Goal: Transaction & Acquisition: Purchase product/service

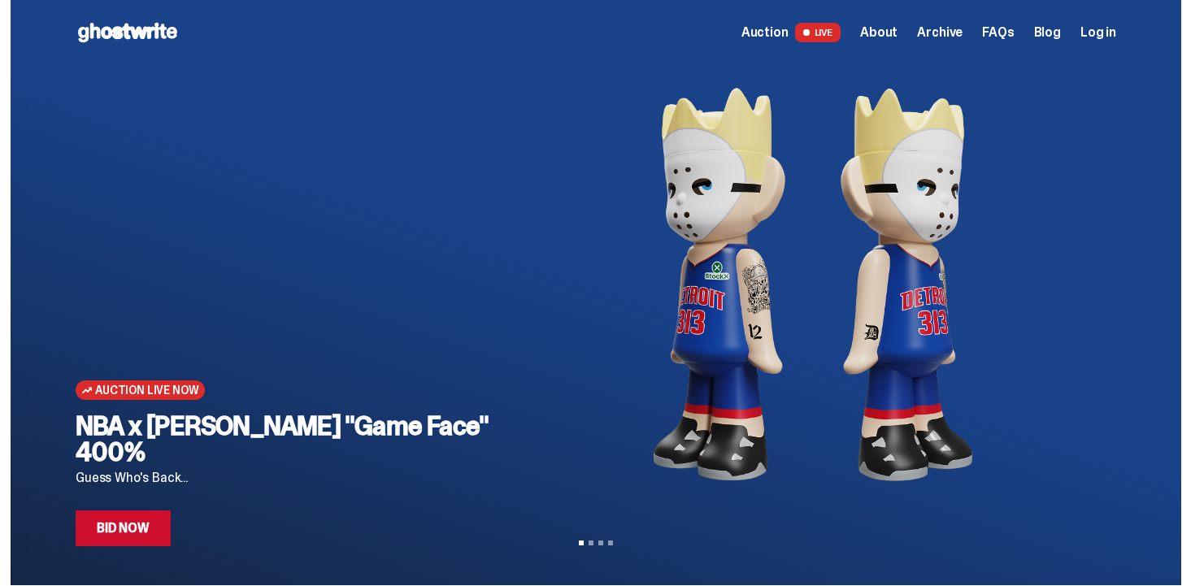
click at [1103, 34] on span "Log in" at bounding box center [1099, 32] width 36 height 13
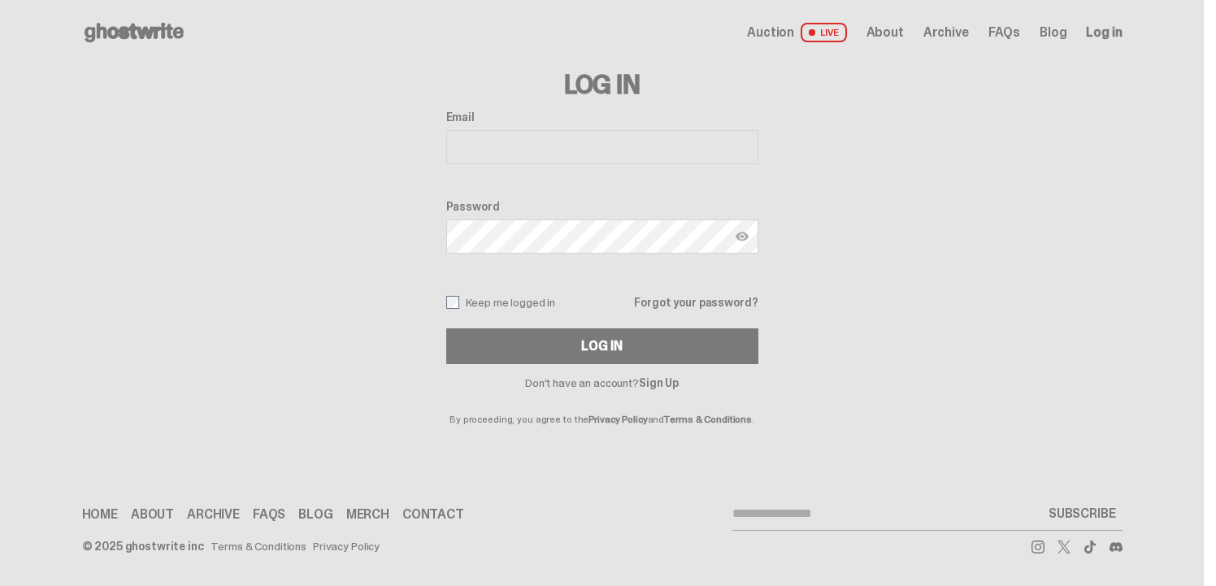
type input "**********"
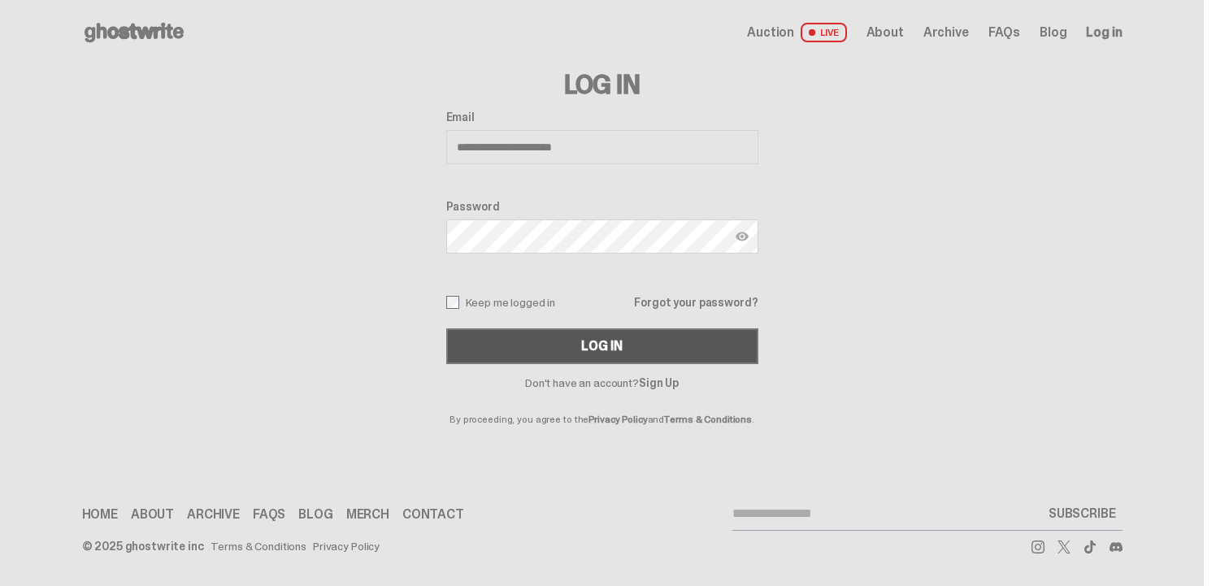
click at [555, 341] on button "Log In" at bounding box center [602, 346] width 312 height 36
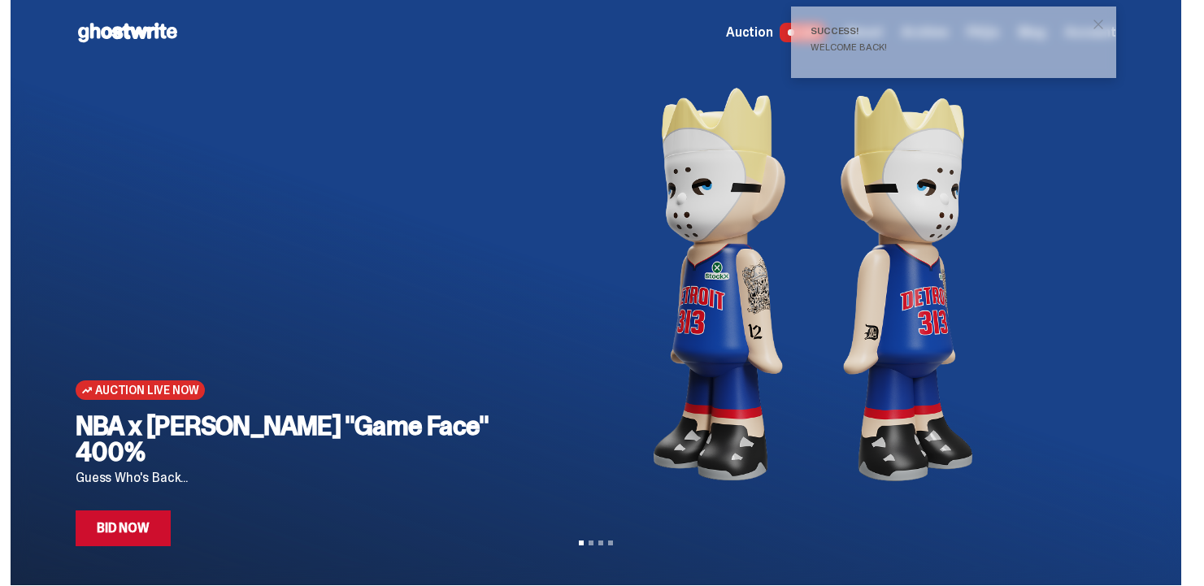
click at [1107, 24] on span "close" at bounding box center [1098, 24] width 16 height 16
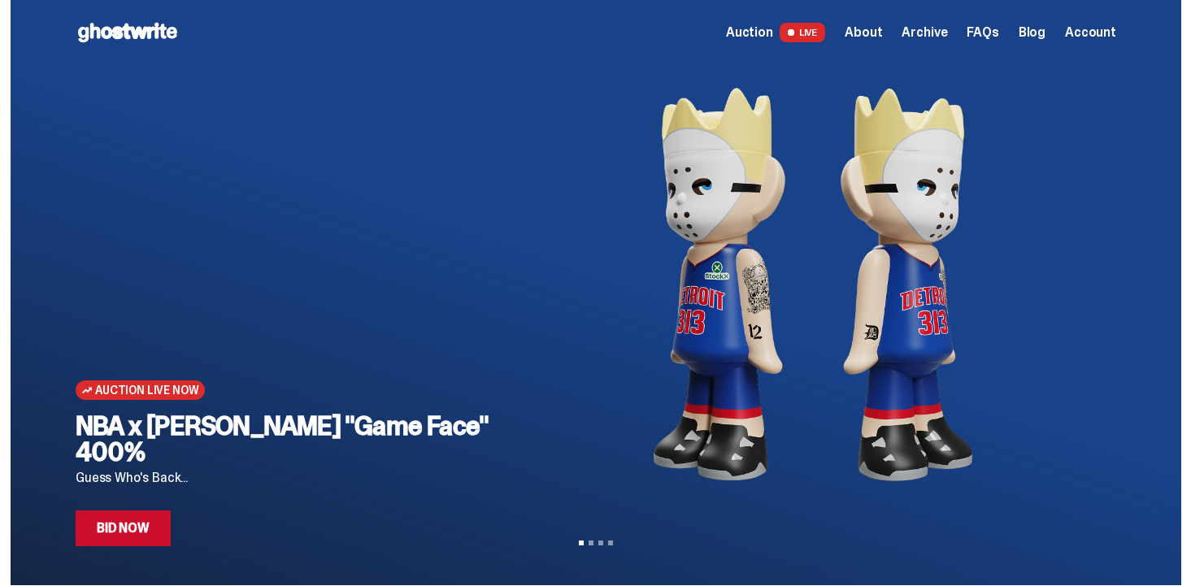
click at [1085, 26] on span "Account" at bounding box center [1090, 32] width 51 height 13
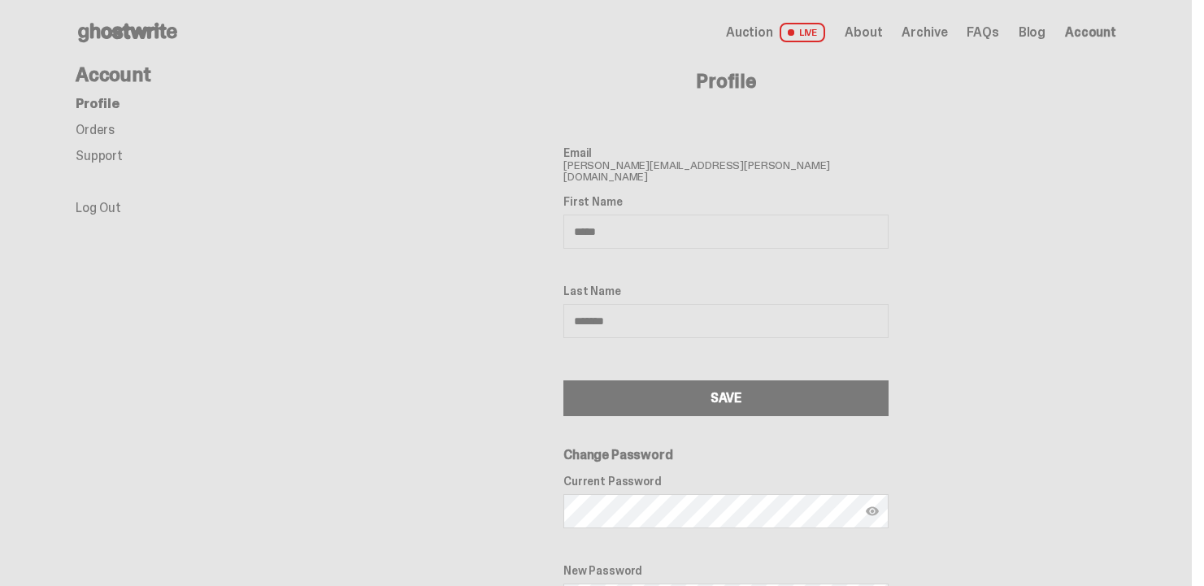
click at [106, 128] on link "Orders" at bounding box center [95, 129] width 39 height 17
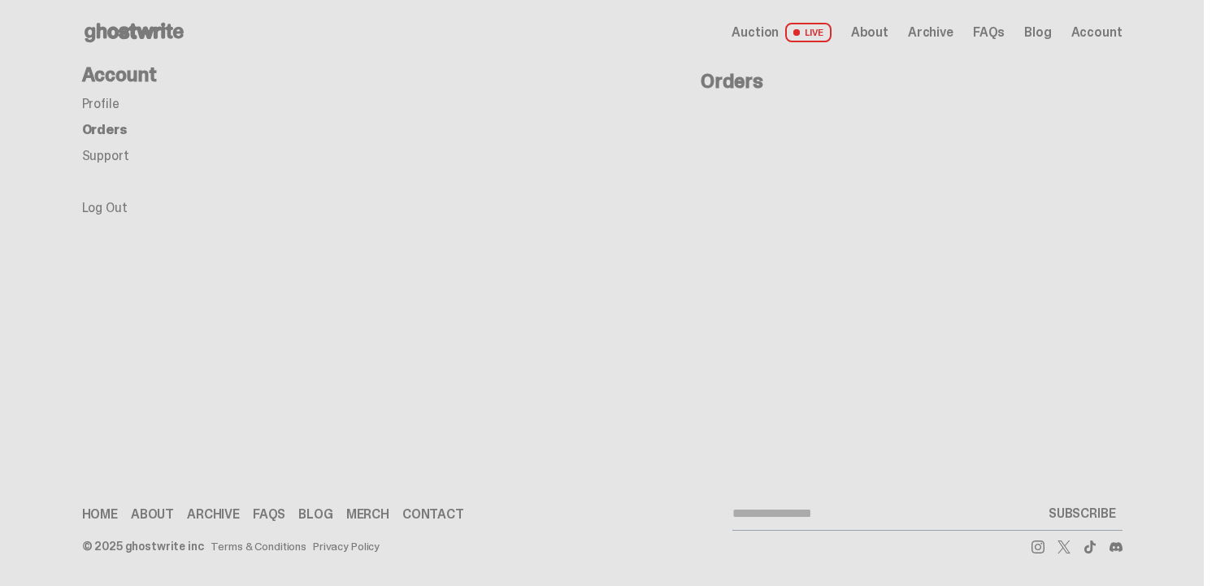
click at [989, 30] on span "FAQs" at bounding box center [989, 32] width 32 height 13
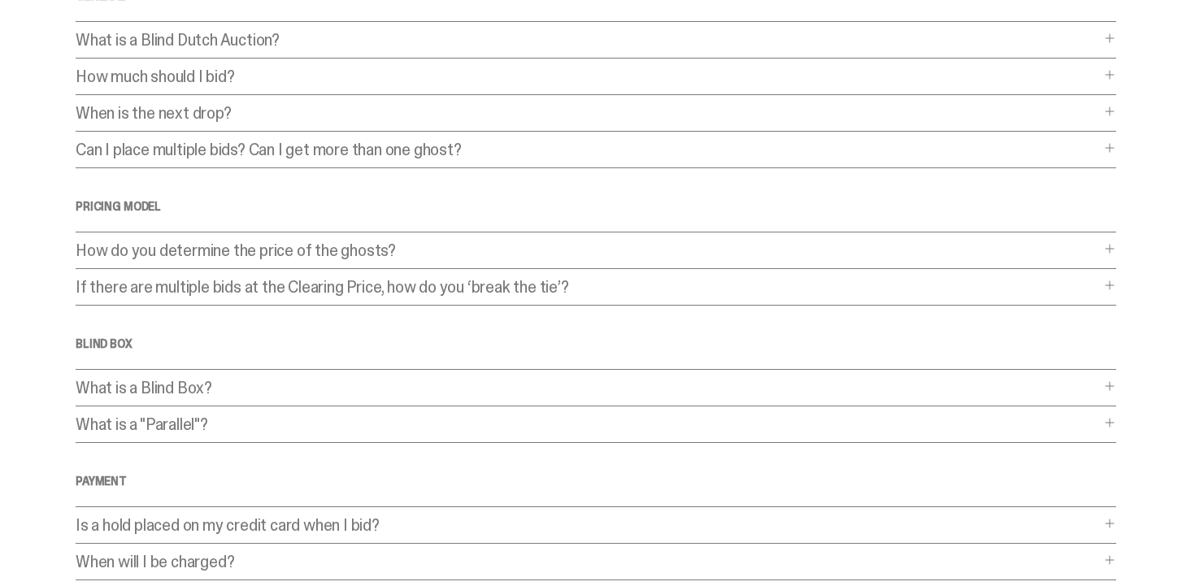
scroll to position [163, 0]
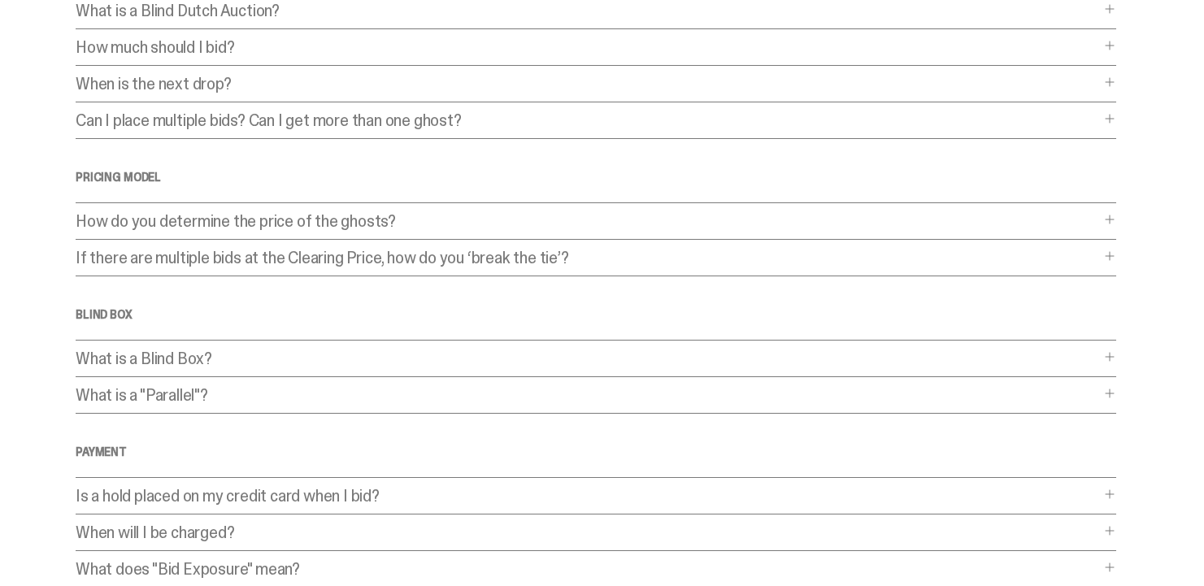
click at [331, 253] on p "If there are multiple bids at the Clearing Price, how do you ‘break the tie’?" at bounding box center [588, 258] width 1024 height 16
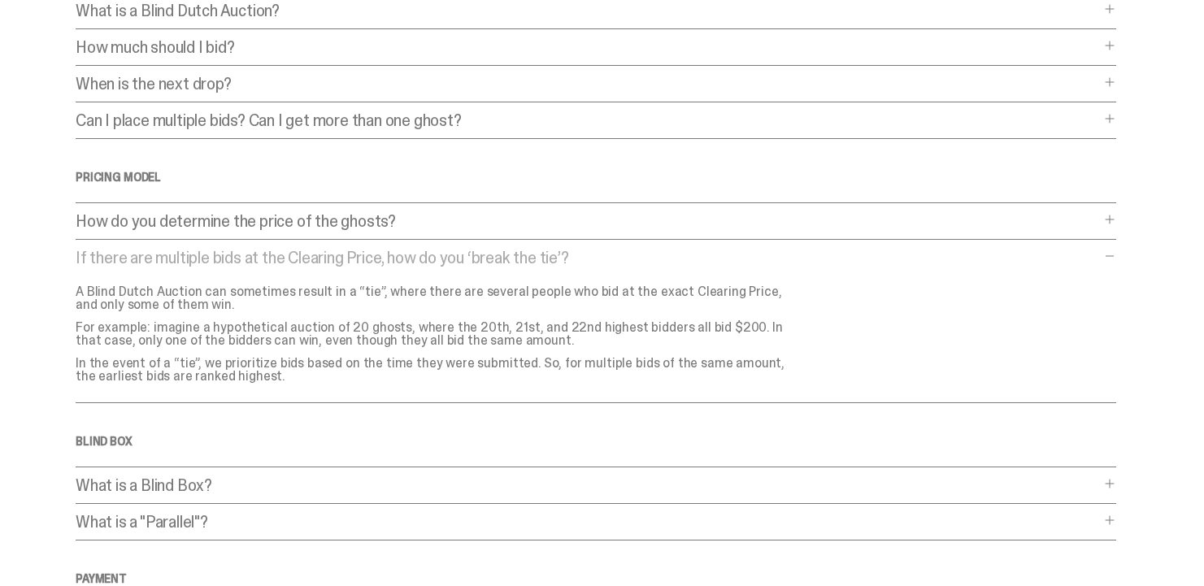
click at [334, 250] on p "If there are multiple bids at the Clearing Price, how do you ‘break the tie’?" at bounding box center [588, 258] width 1024 height 16
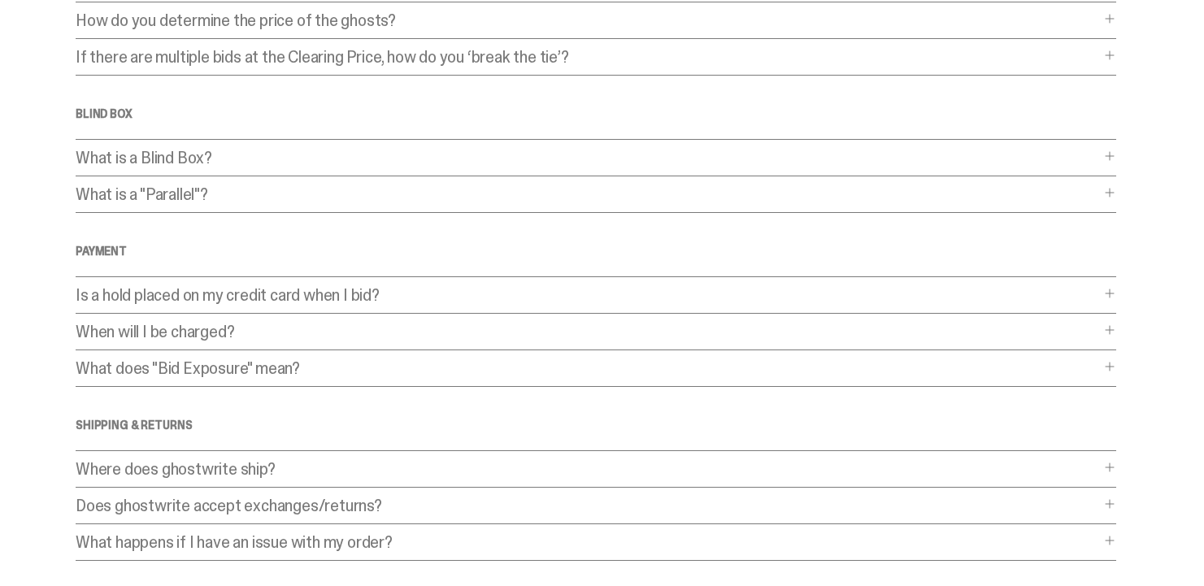
scroll to position [407, 0]
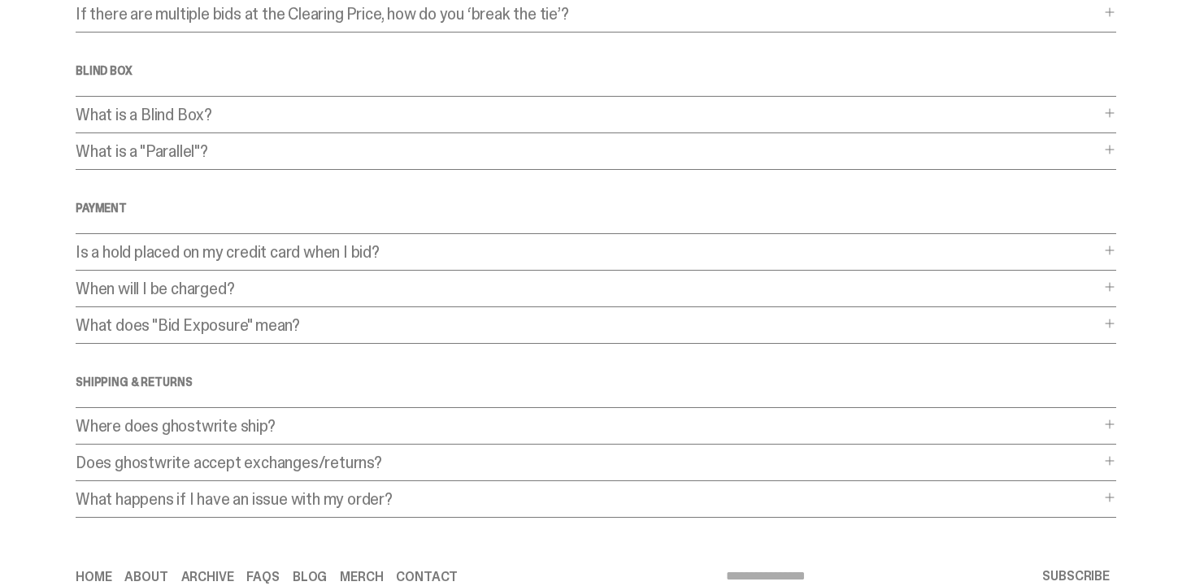
click at [286, 154] on p "What is a "Parallel"?" at bounding box center [588, 151] width 1024 height 16
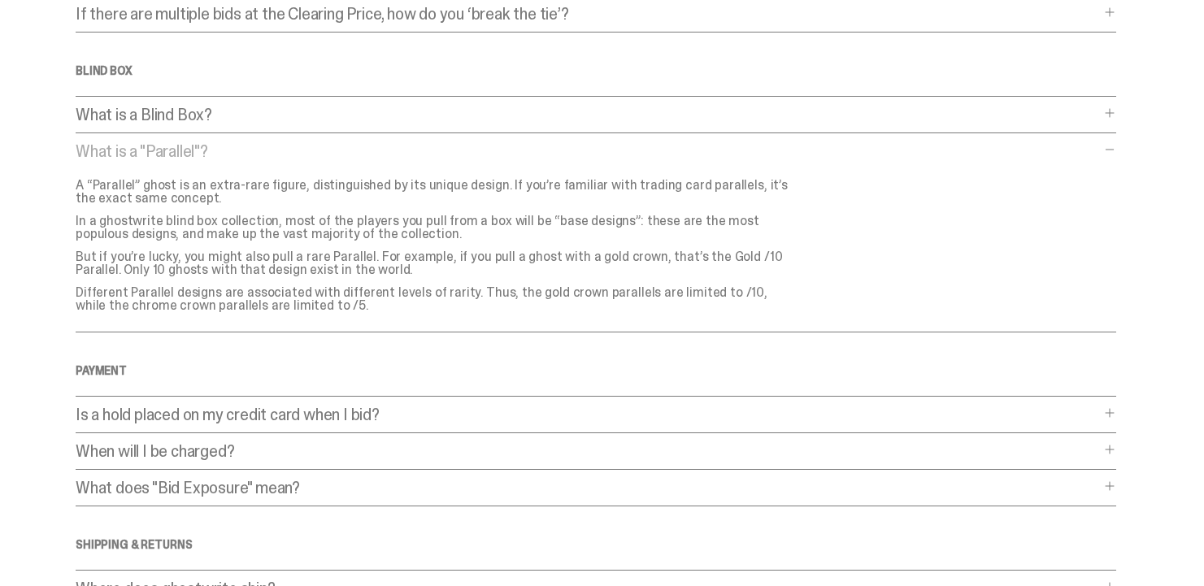
click at [289, 151] on p "What is a "Parallel"?" at bounding box center [588, 151] width 1024 height 16
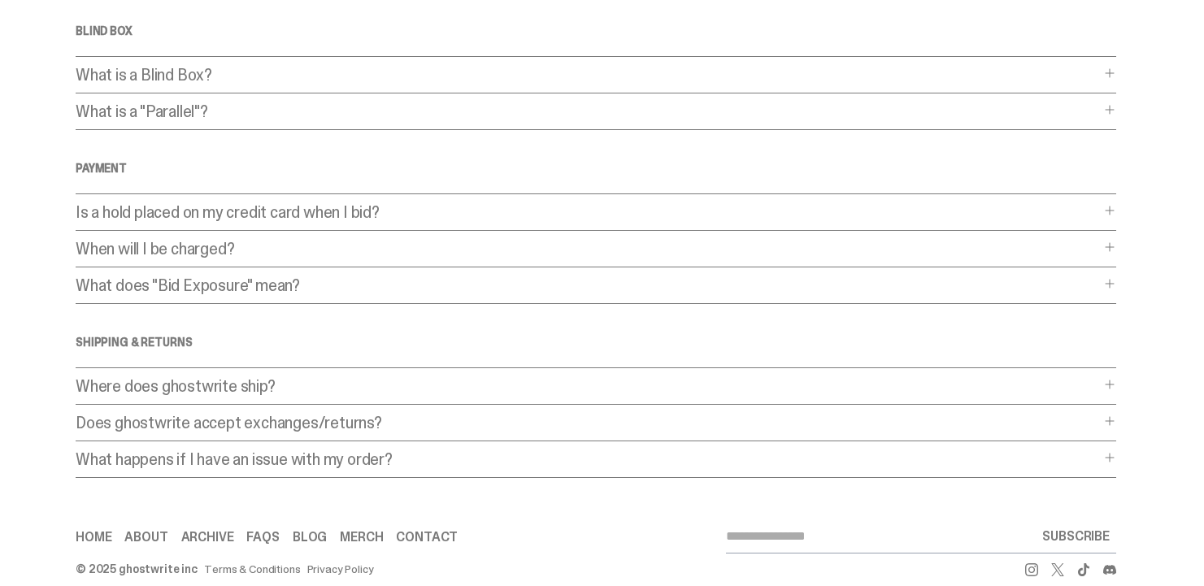
scroll to position [469, 0]
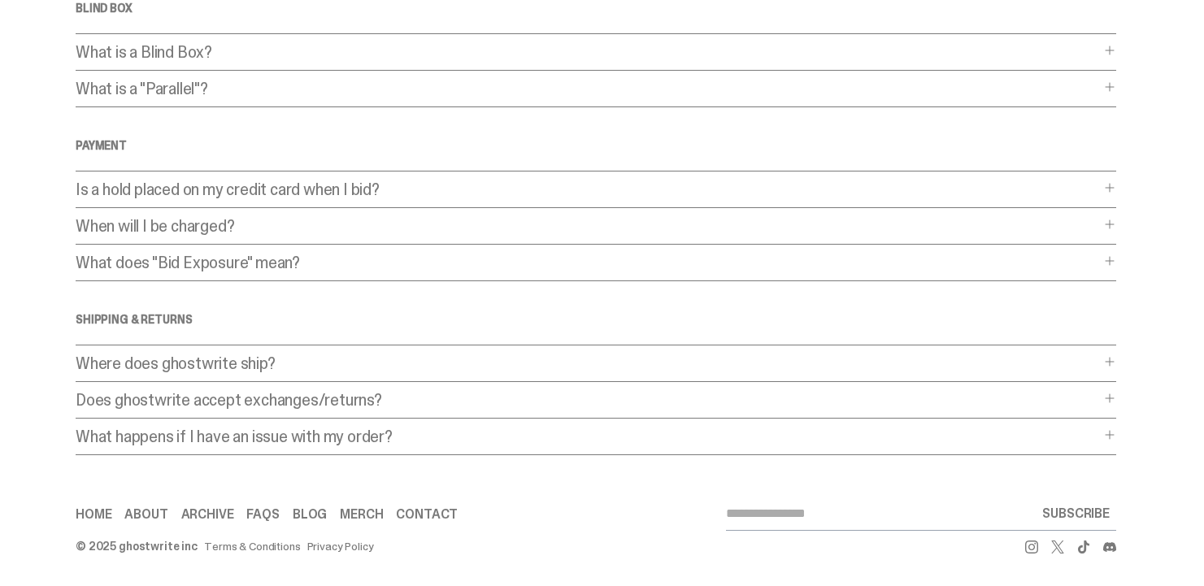
click at [280, 256] on p "What does "Bid Exposure" mean?" at bounding box center [588, 262] width 1024 height 16
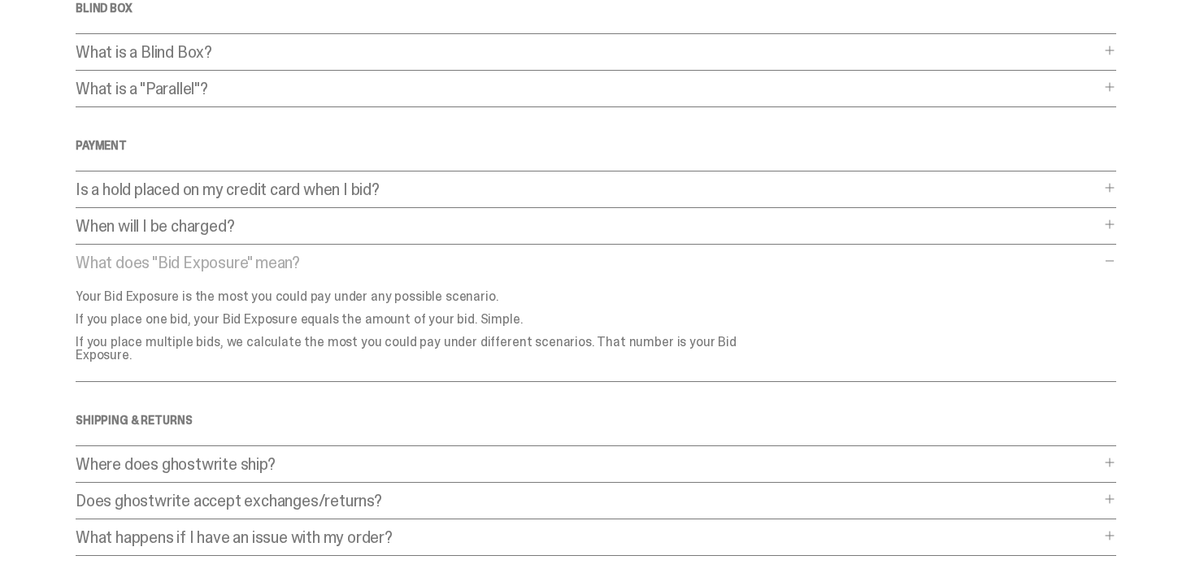
click at [394, 267] on p "What does "Bid Exposure" mean?" at bounding box center [588, 262] width 1024 height 16
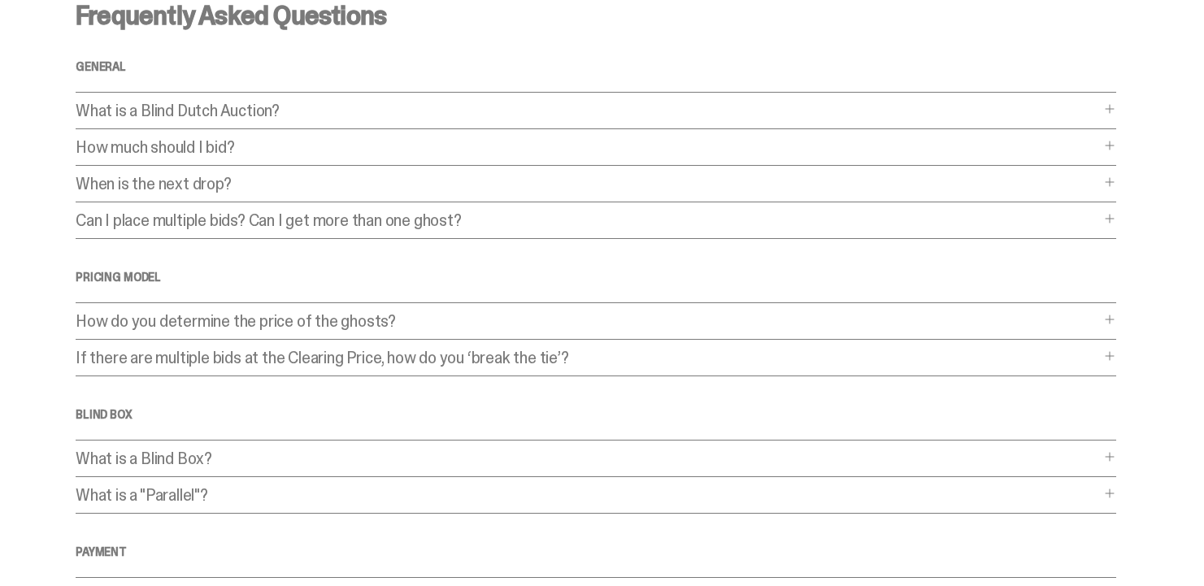
scroll to position [0, 0]
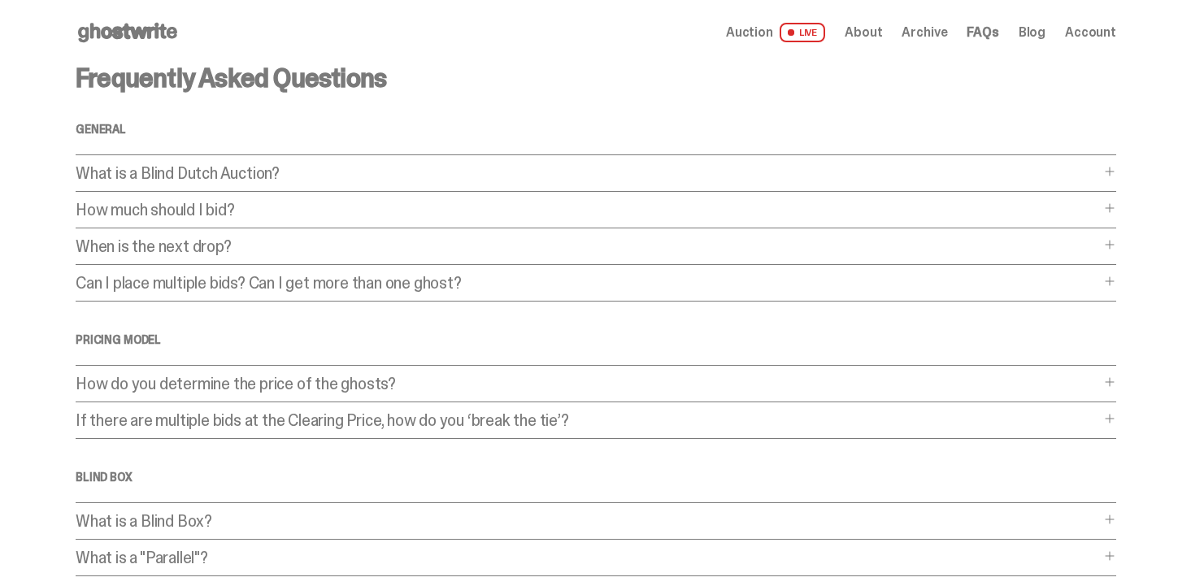
click at [794, 29] on span at bounding box center [791, 32] width 7 height 7
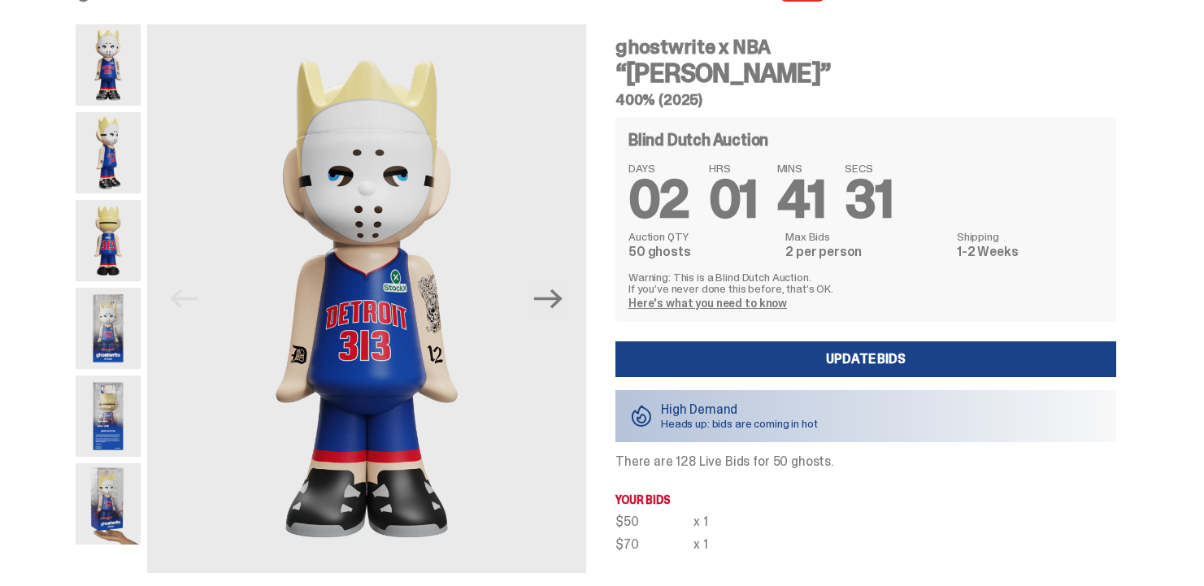
scroll to position [81, 0]
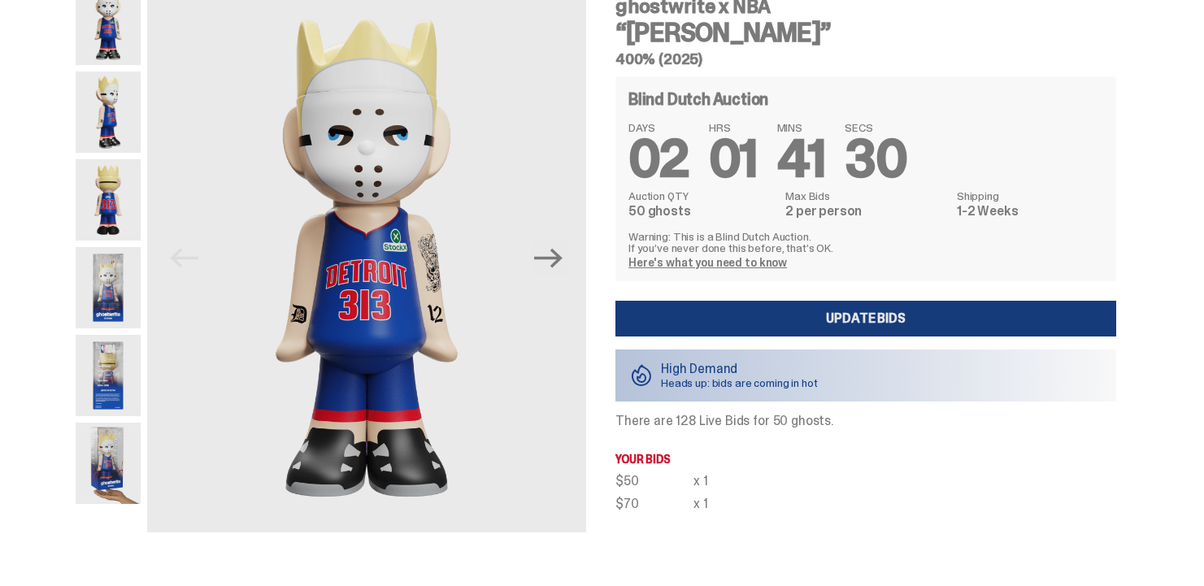
click at [799, 305] on link "Update Bids" at bounding box center [865, 319] width 501 height 36
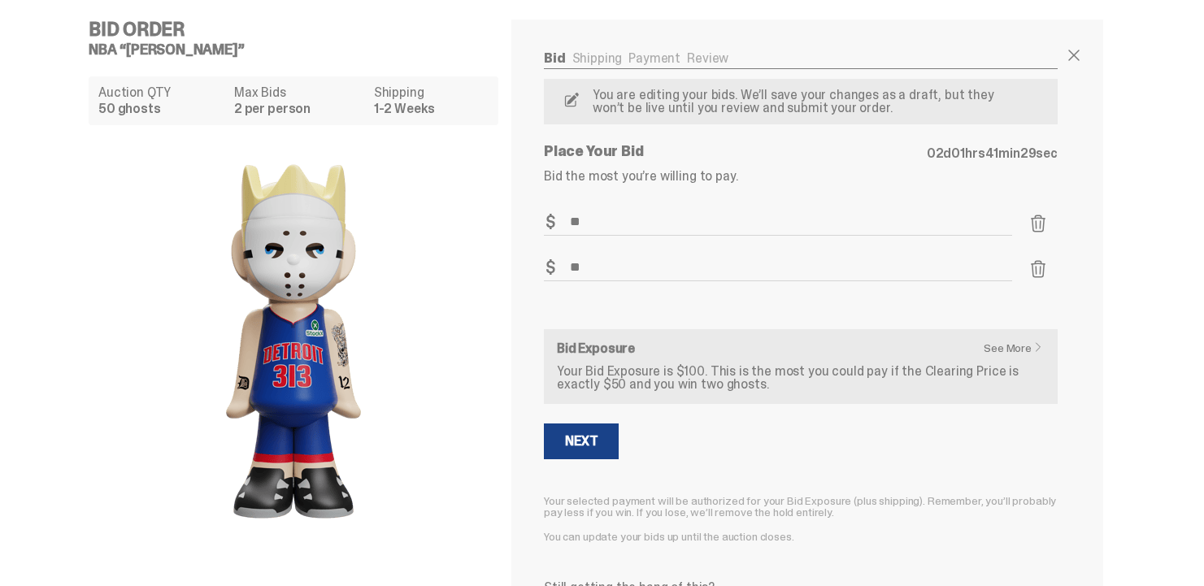
click at [1035, 268] on span at bounding box center [1039, 269] width 20 height 20
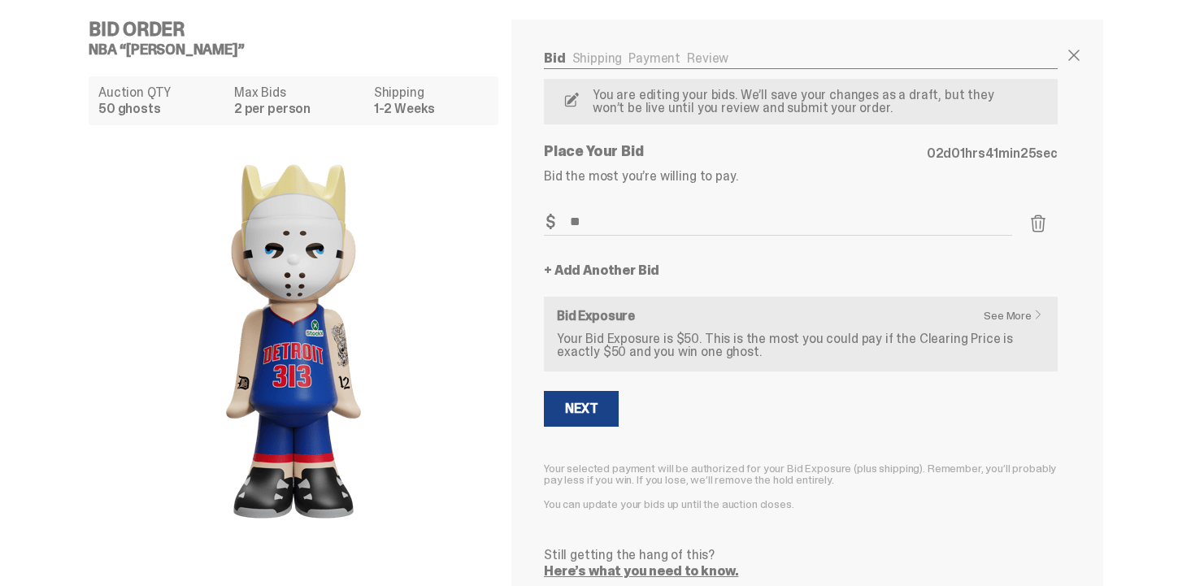
click at [624, 273] on link "+ Add Another Bid" at bounding box center [601, 270] width 115 height 13
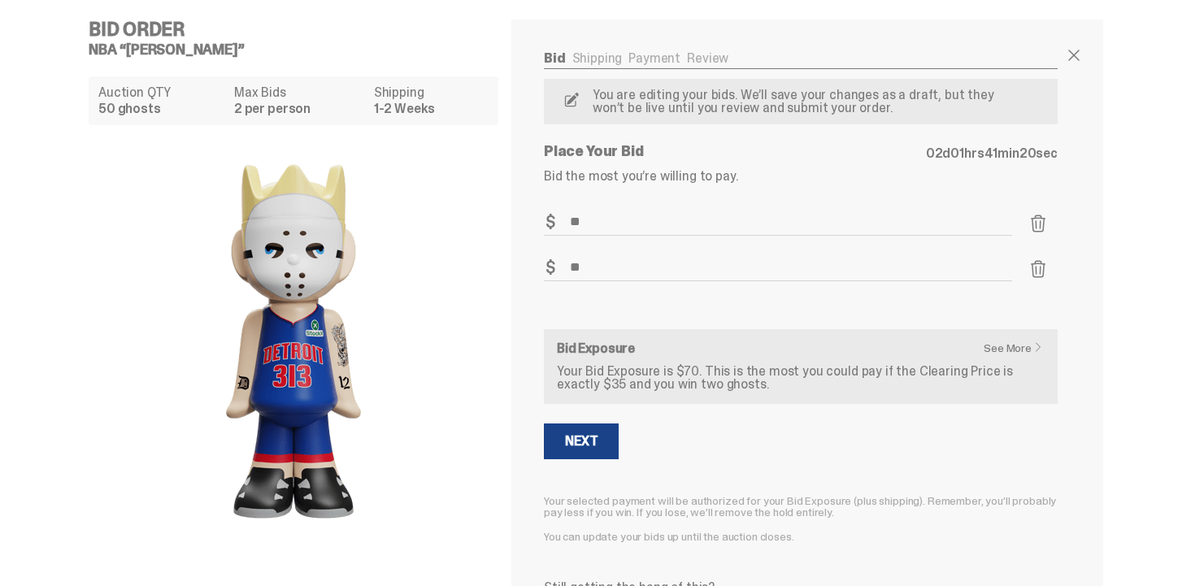
type input "**"
click at [1040, 267] on span at bounding box center [1039, 269] width 20 height 20
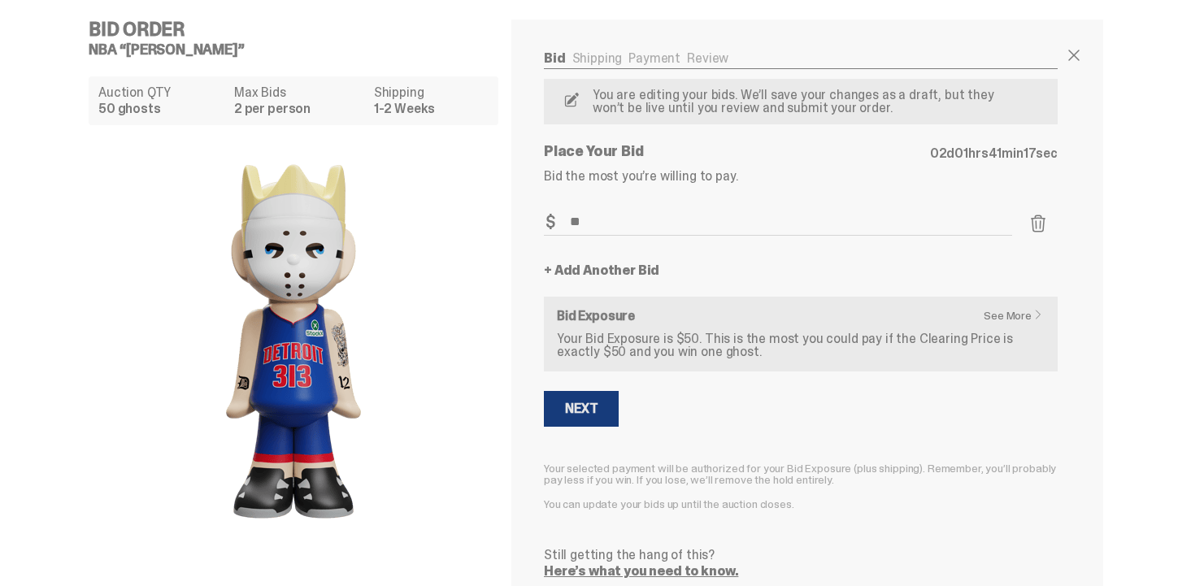
click at [577, 405] on div "Next" at bounding box center [581, 408] width 33 height 13
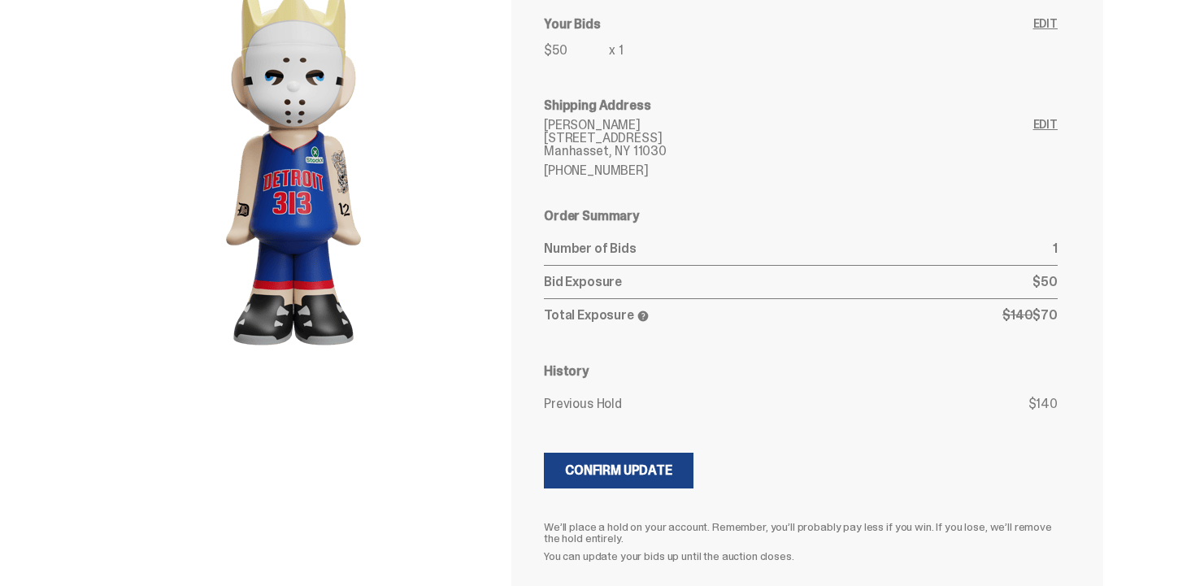
scroll to position [244, 0]
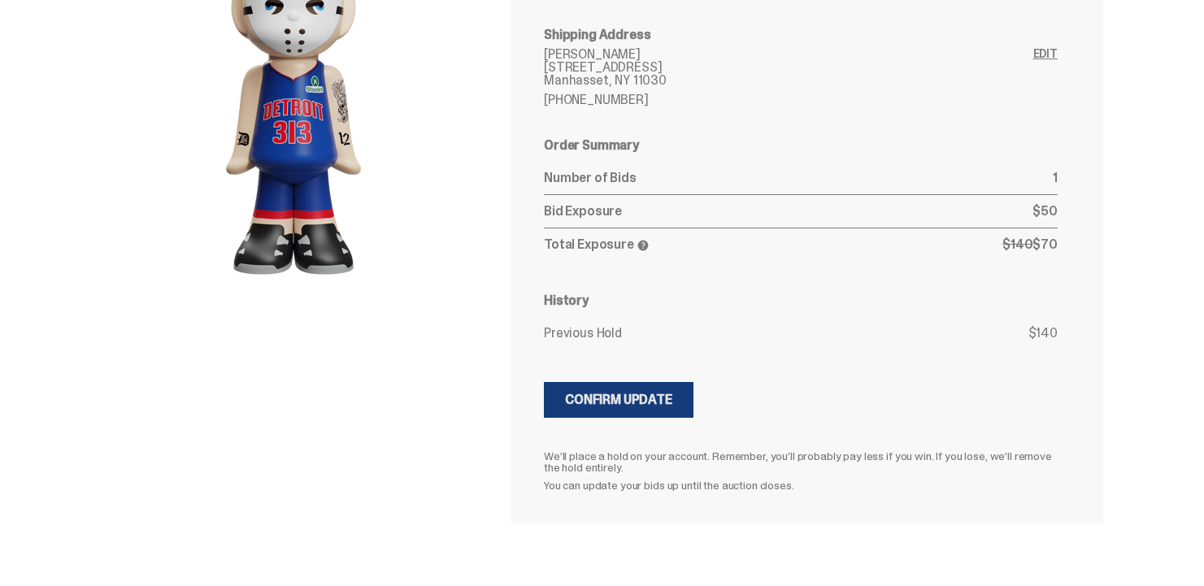
click at [616, 404] on div "Confirm Update" at bounding box center [618, 400] width 107 height 13
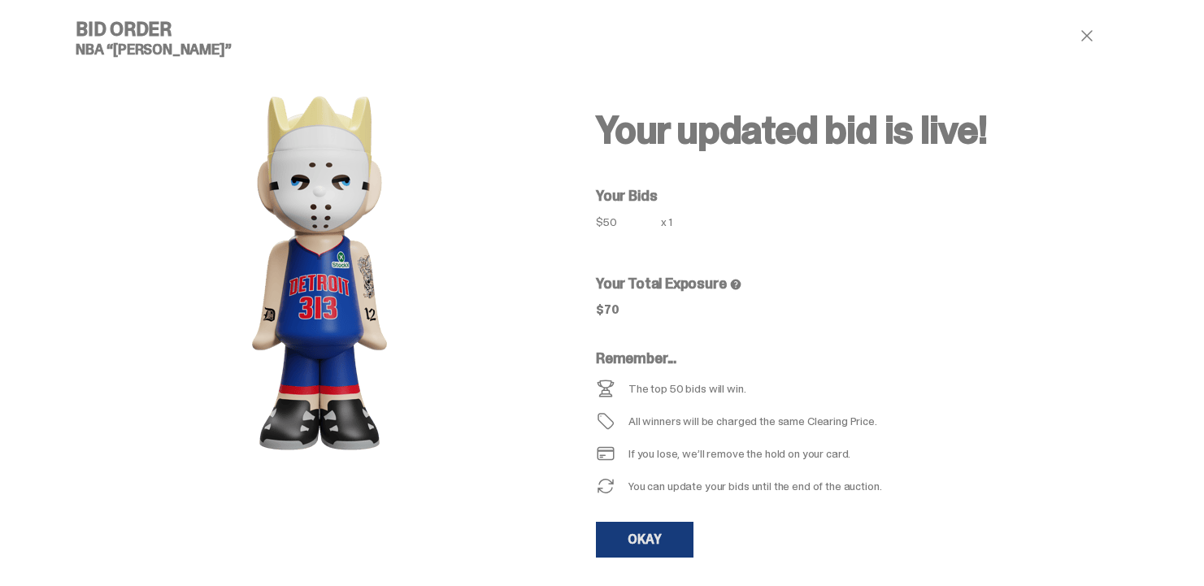
click at [633, 534] on link "OKAY" at bounding box center [645, 540] width 98 height 36
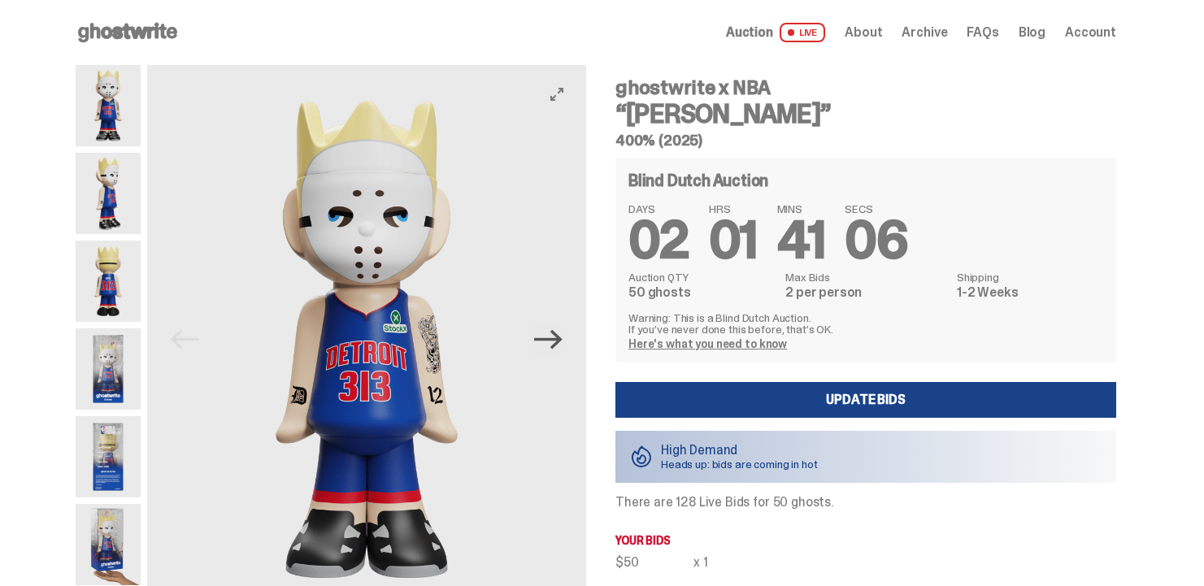
click at [563, 346] on icon "Next" at bounding box center [548, 339] width 28 height 28
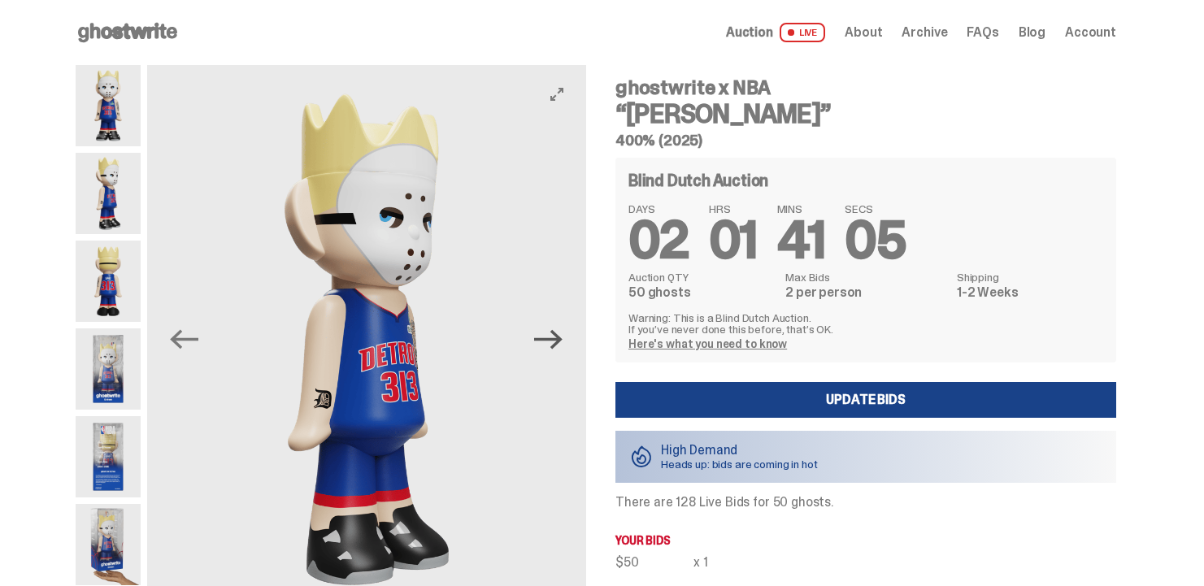
click at [563, 338] on icon "Next" at bounding box center [548, 340] width 28 height 20
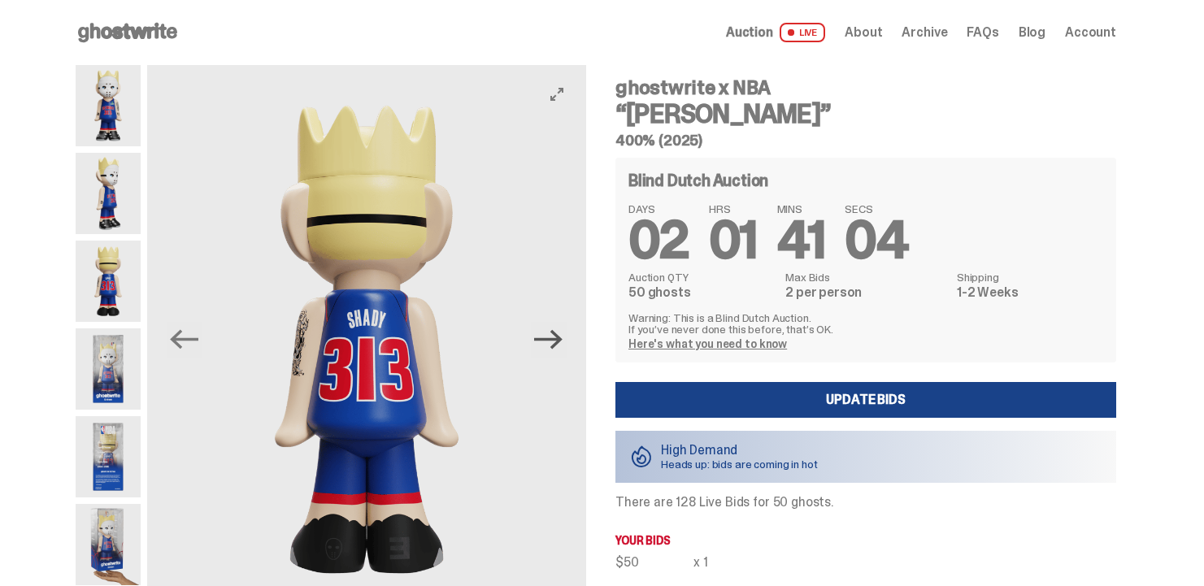
click at [563, 338] on icon "Next" at bounding box center [548, 340] width 28 height 20
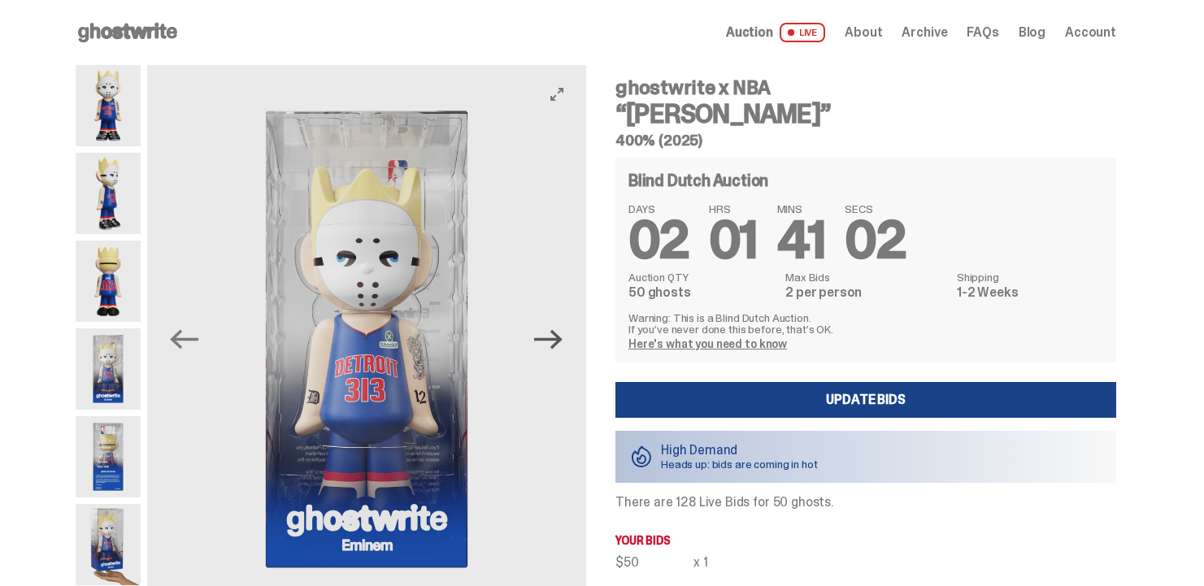
click at [563, 338] on icon "Next" at bounding box center [548, 340] width 28 height 20
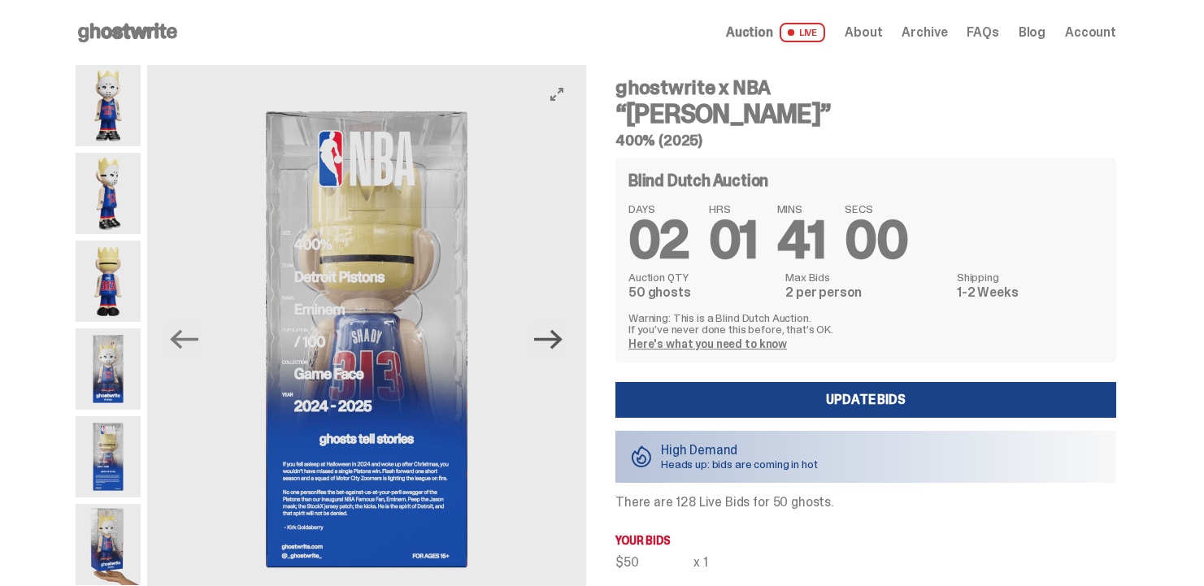
click at [563, 338] on icon "Next" at bounding box center [548, 340] width 28 height 20
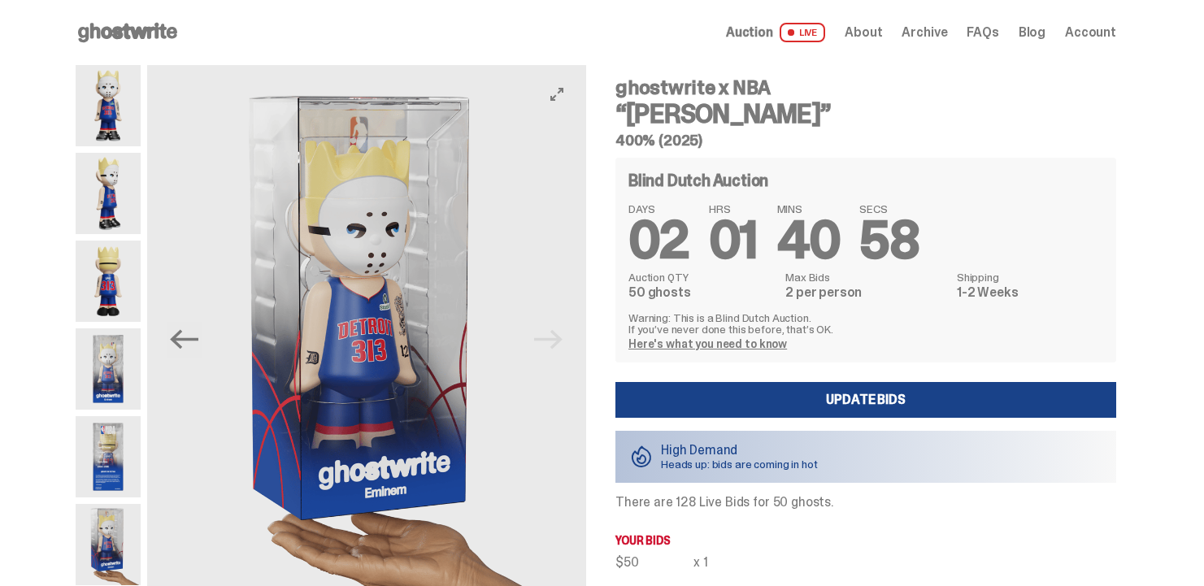
click at [563, 338] on img at bounding box center [366, 339] width 439 height 549
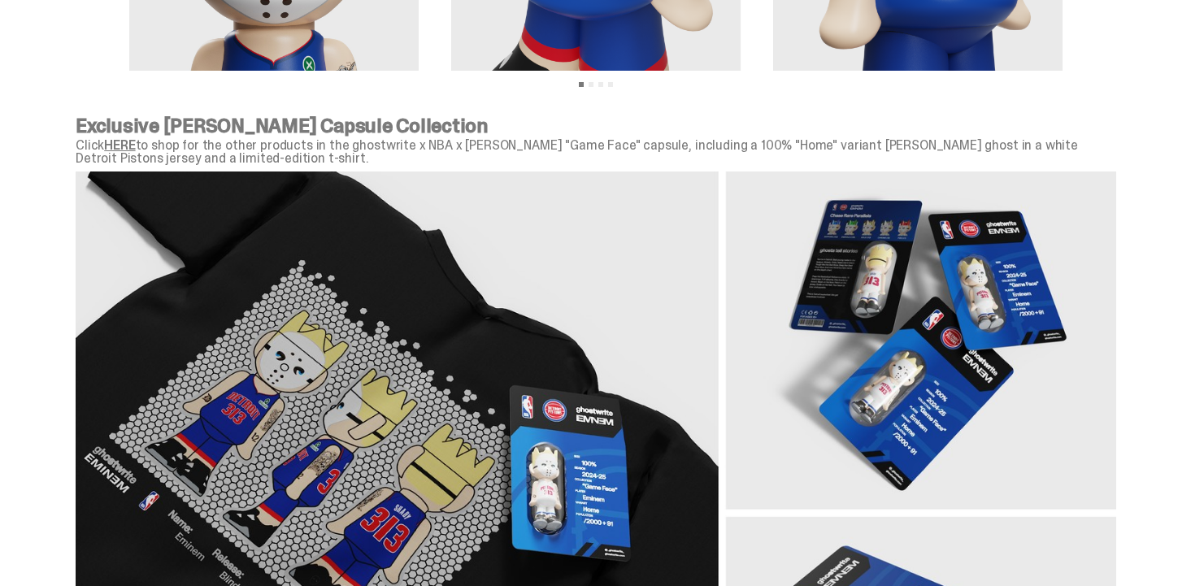
scroll to position [1951, 0]
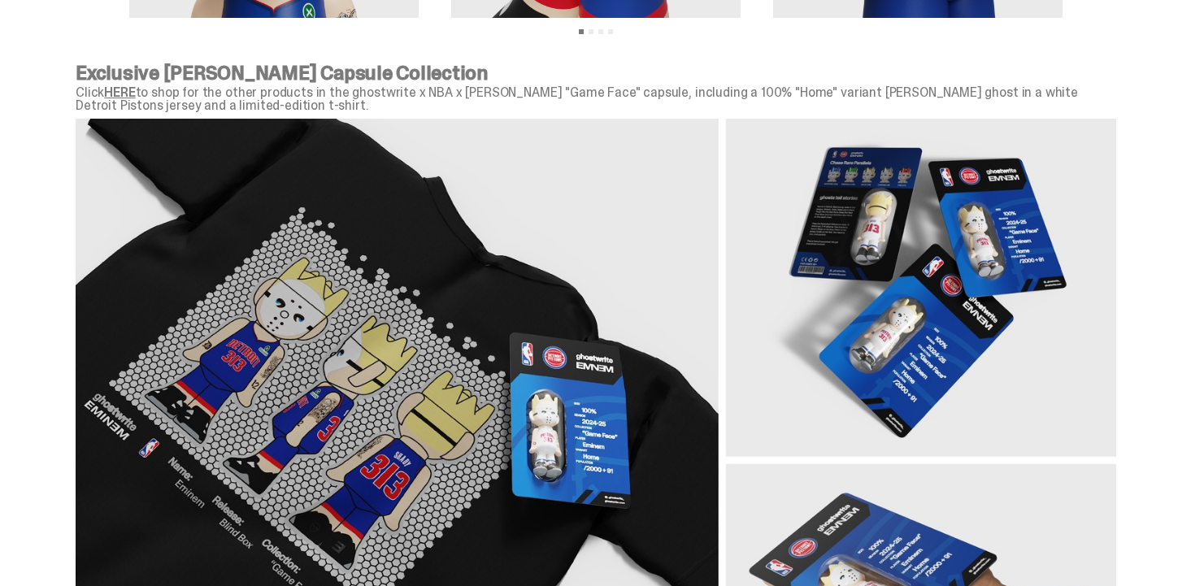
click at [127, 89] on link "HERE" at bounding box center [119, 92] width 31 height 17
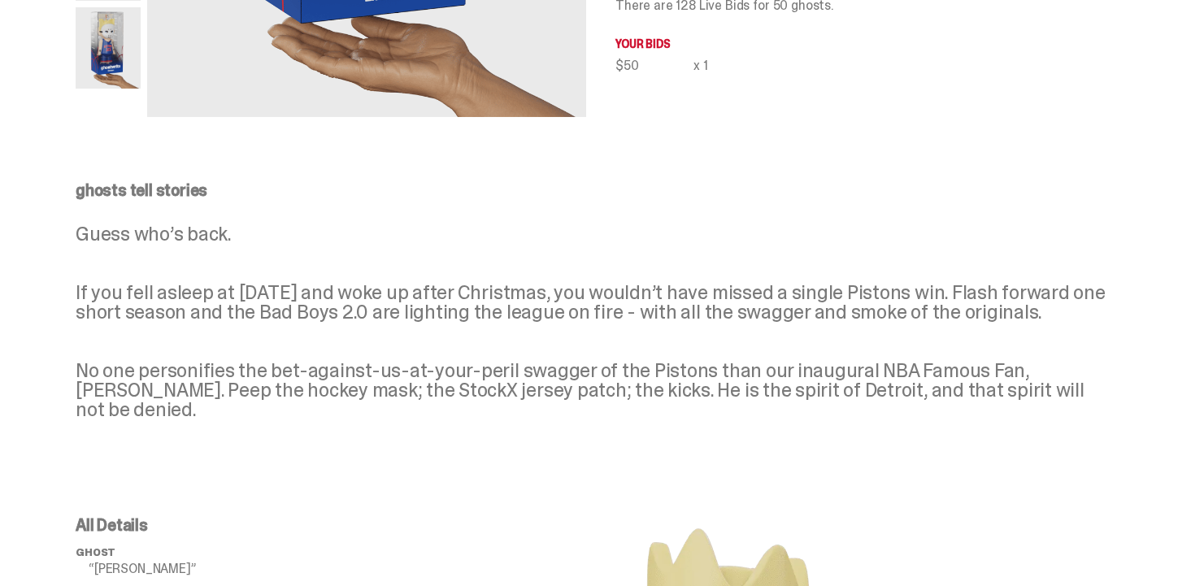
scroll to position [0, 0]
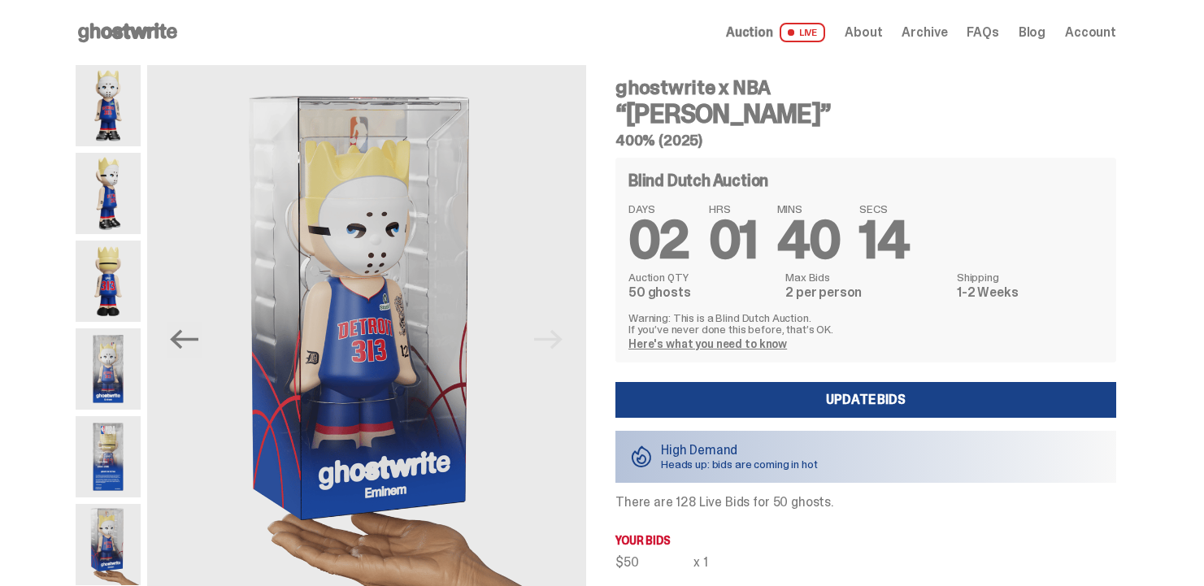
click at [1074, 28] on span "Account" at bounding box center [1090, 32] width 51 height 13
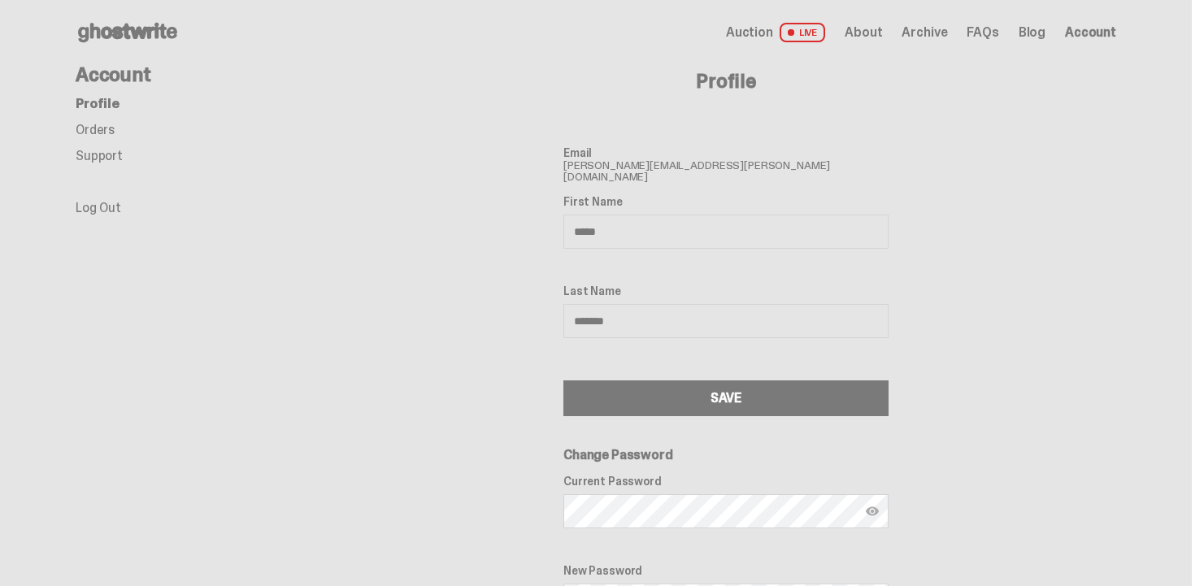
click at [100, 203] on link "Log Out" at bounding box center [99, 207] width 46 height 17
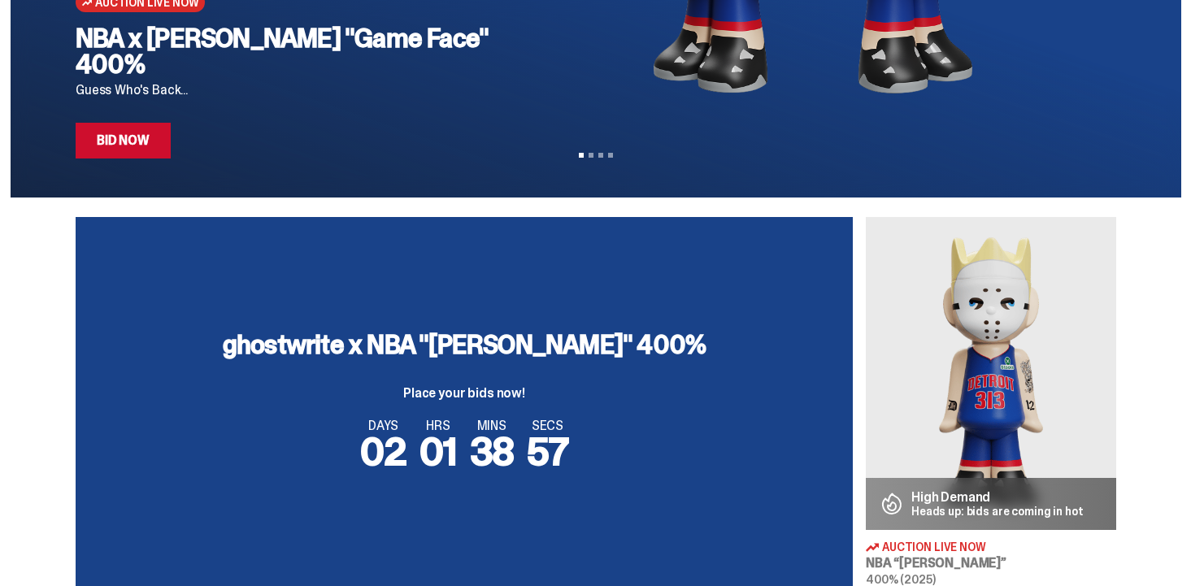
scroll to position [325, 0]
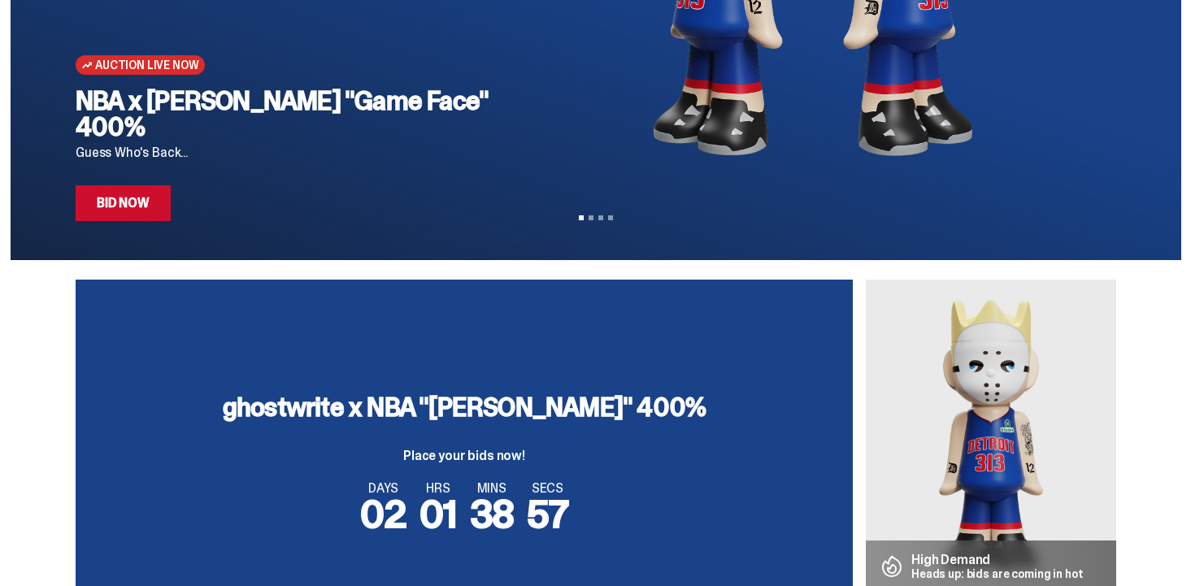
click at [146, 204] on link "Bid Now" at bounding box center [123, 203] width 95 height 36
